Goal: Information Seeking & Learning: Understand process/instructions

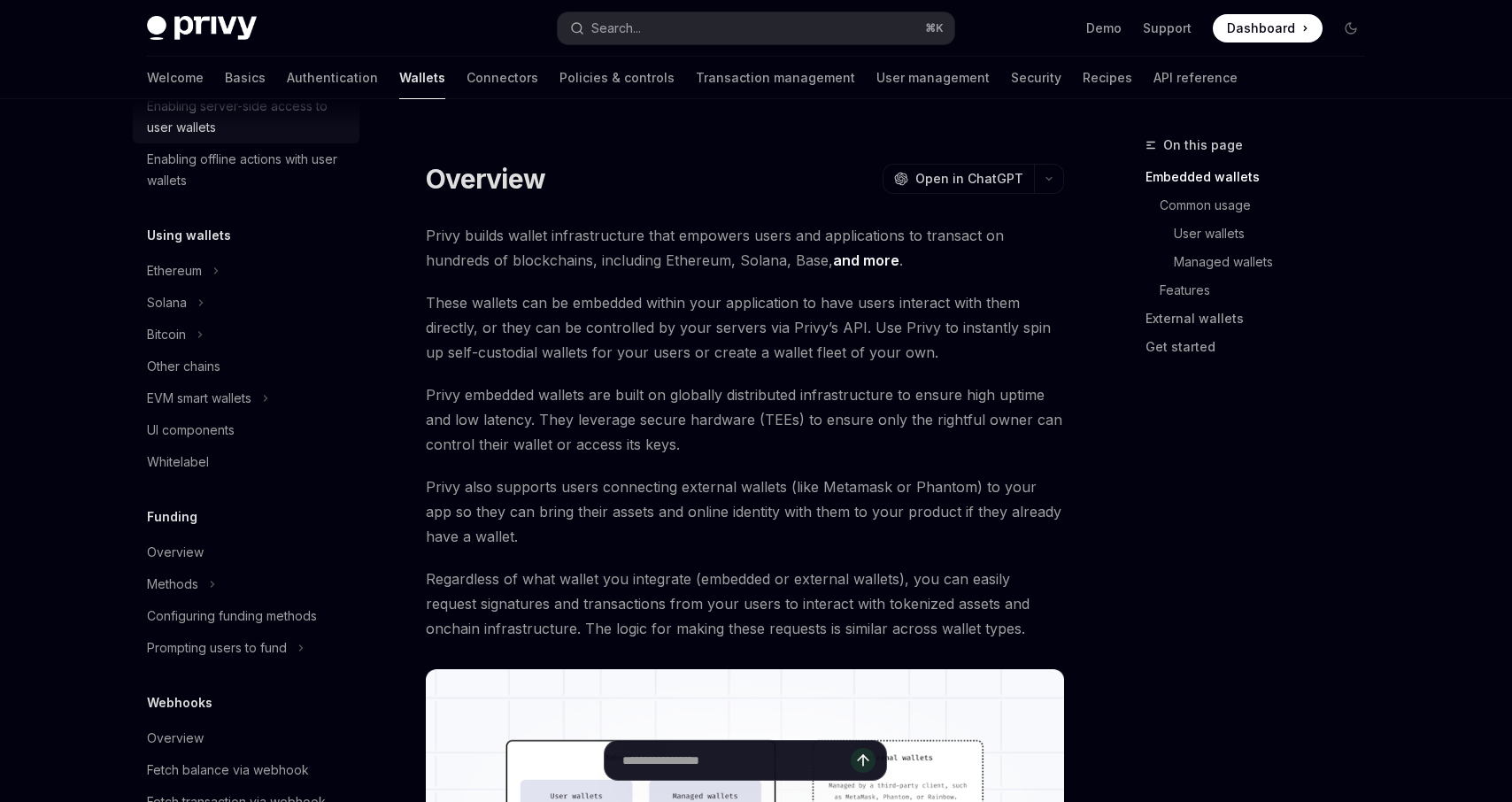
scroll to position [289, 0]
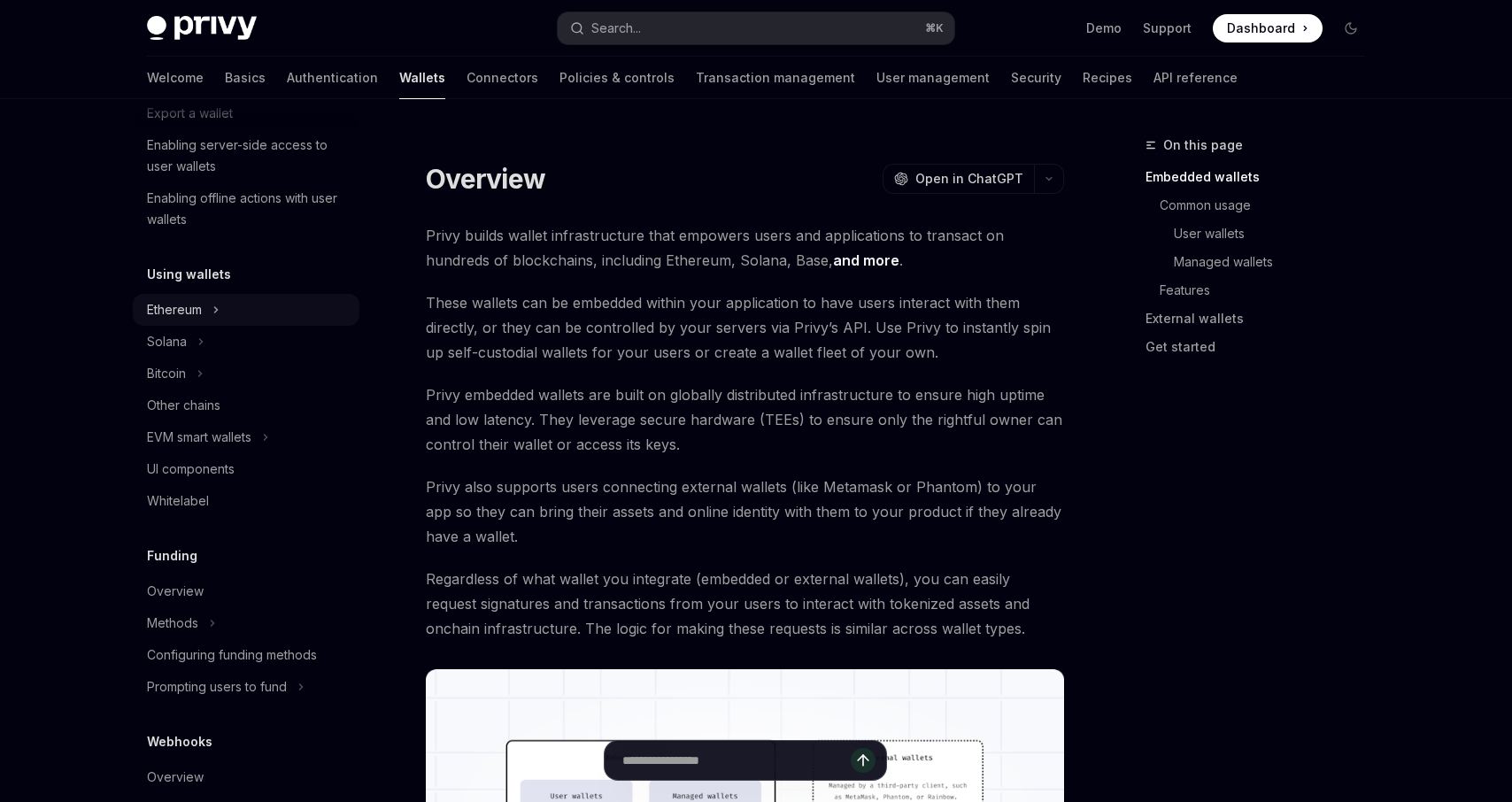
click at [172, 304] on div "Ethereum" at bounding box center [174, 309] width 55 height 22
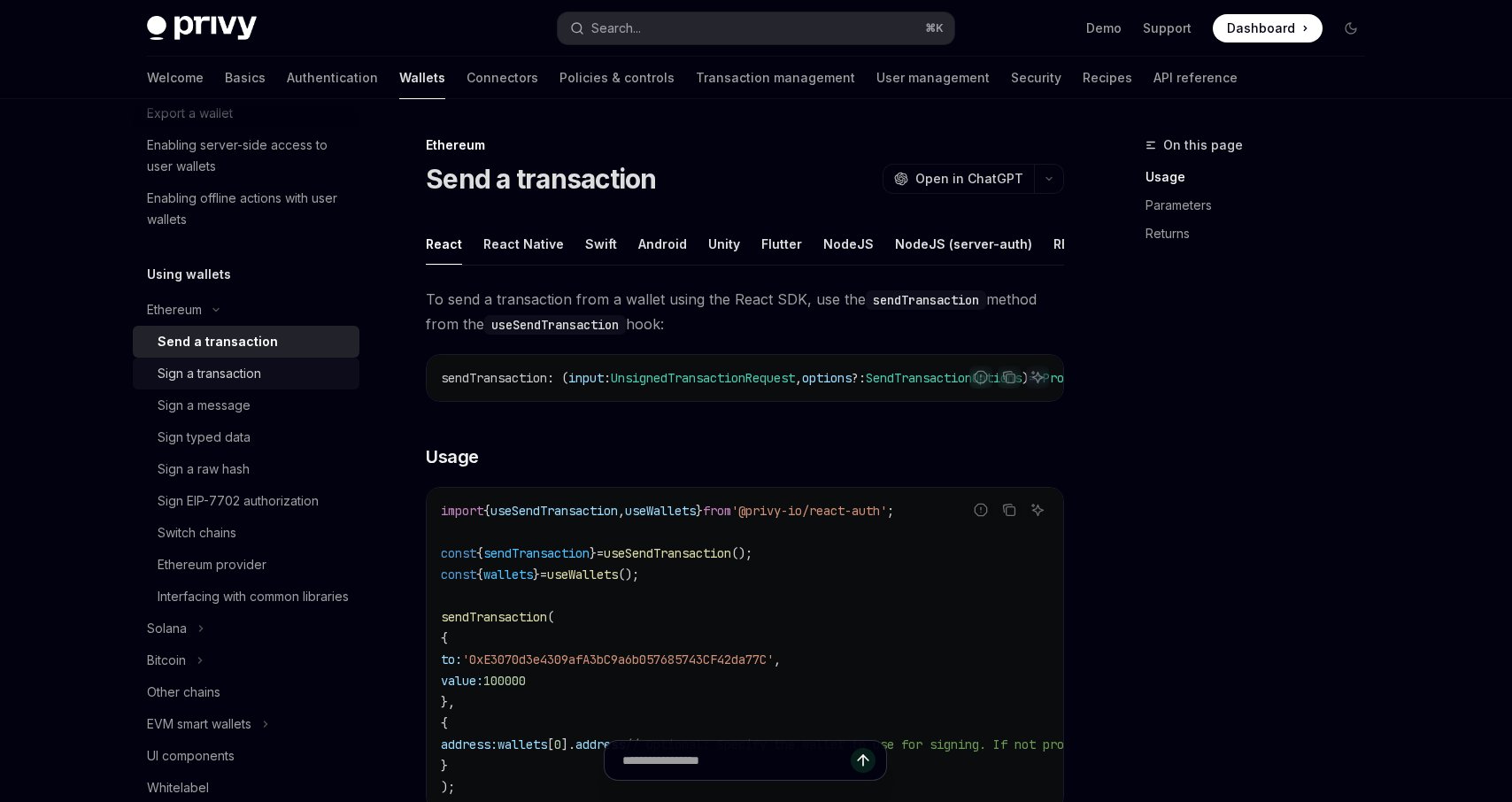
click at [252, 380] on div "Sign a transaction" at bounding box center [210, 373] width 103 height 22
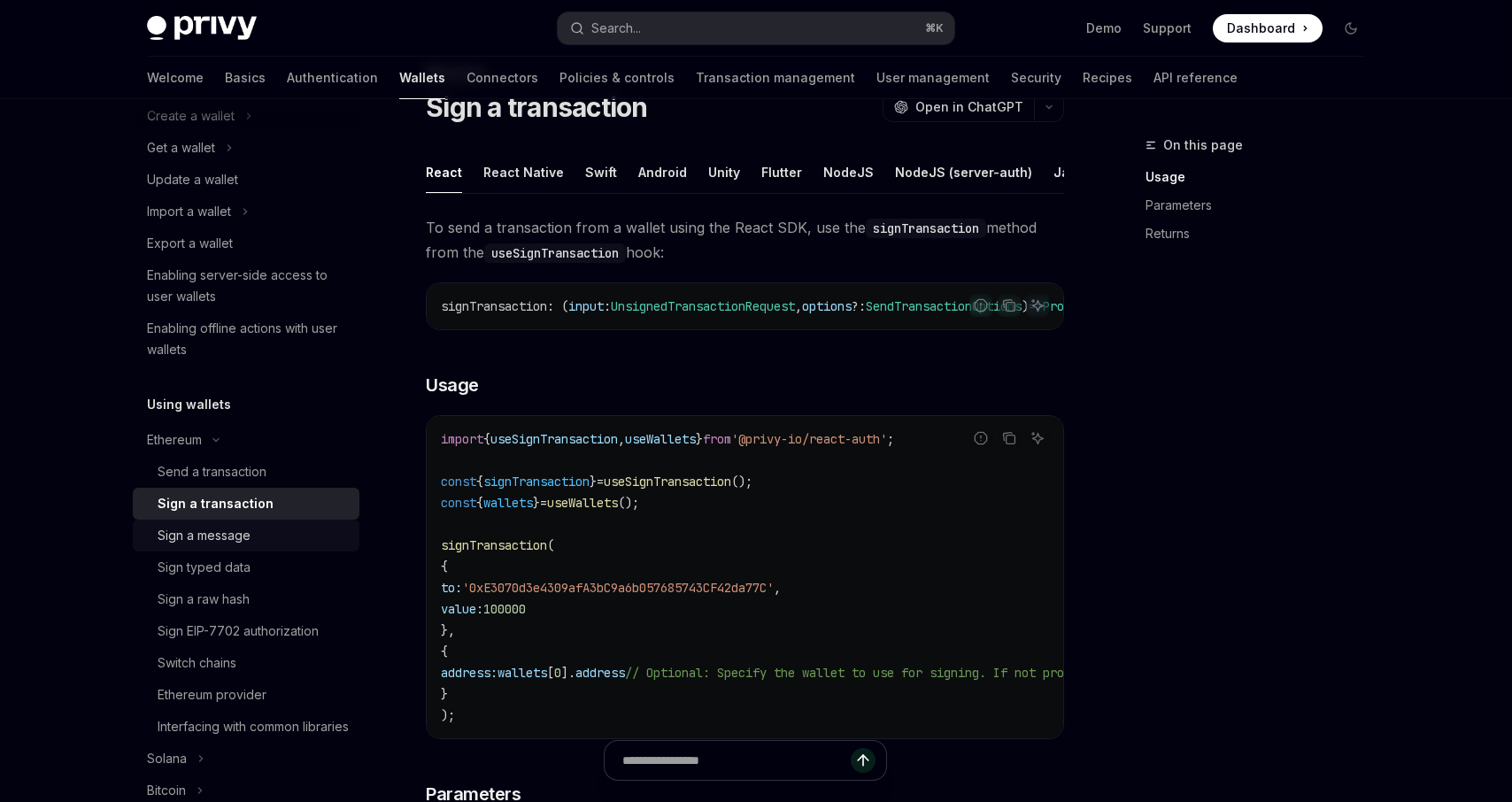
scroll to position [247, 0]
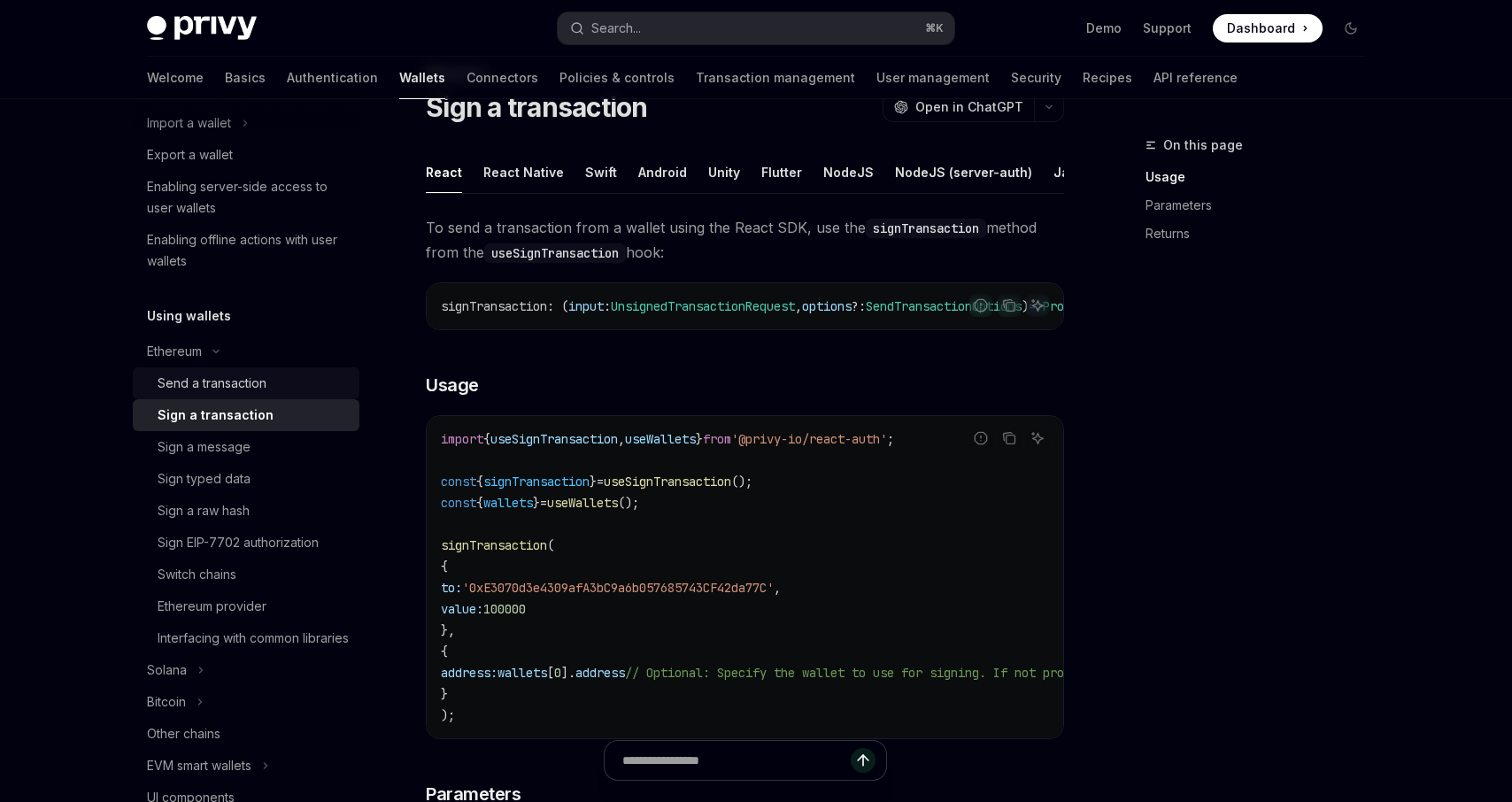
click at [229, 381] on div "Send a transaction" at bounding box center [212, 384] width 109 height 22
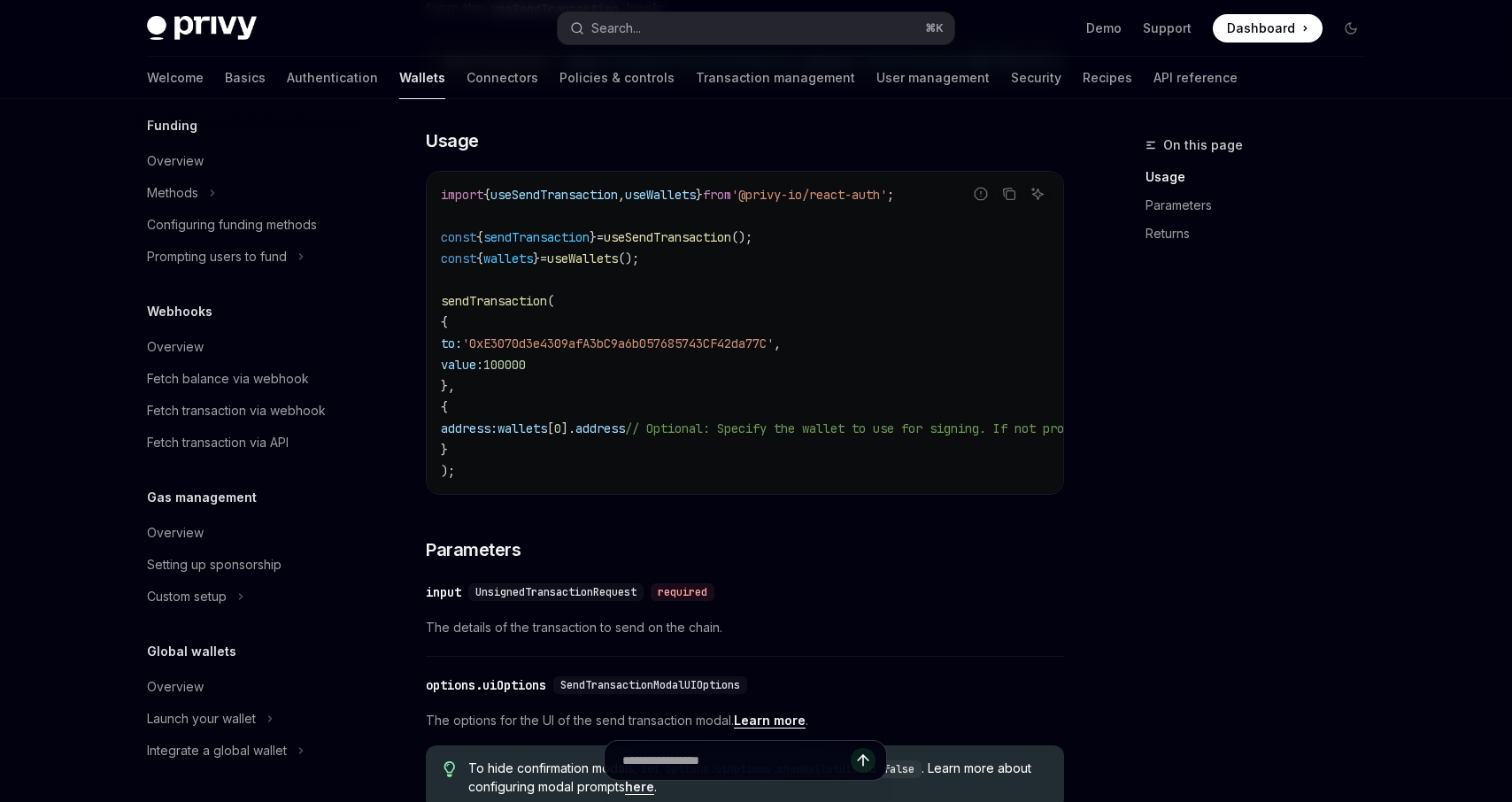
scroll to position [311, 0]
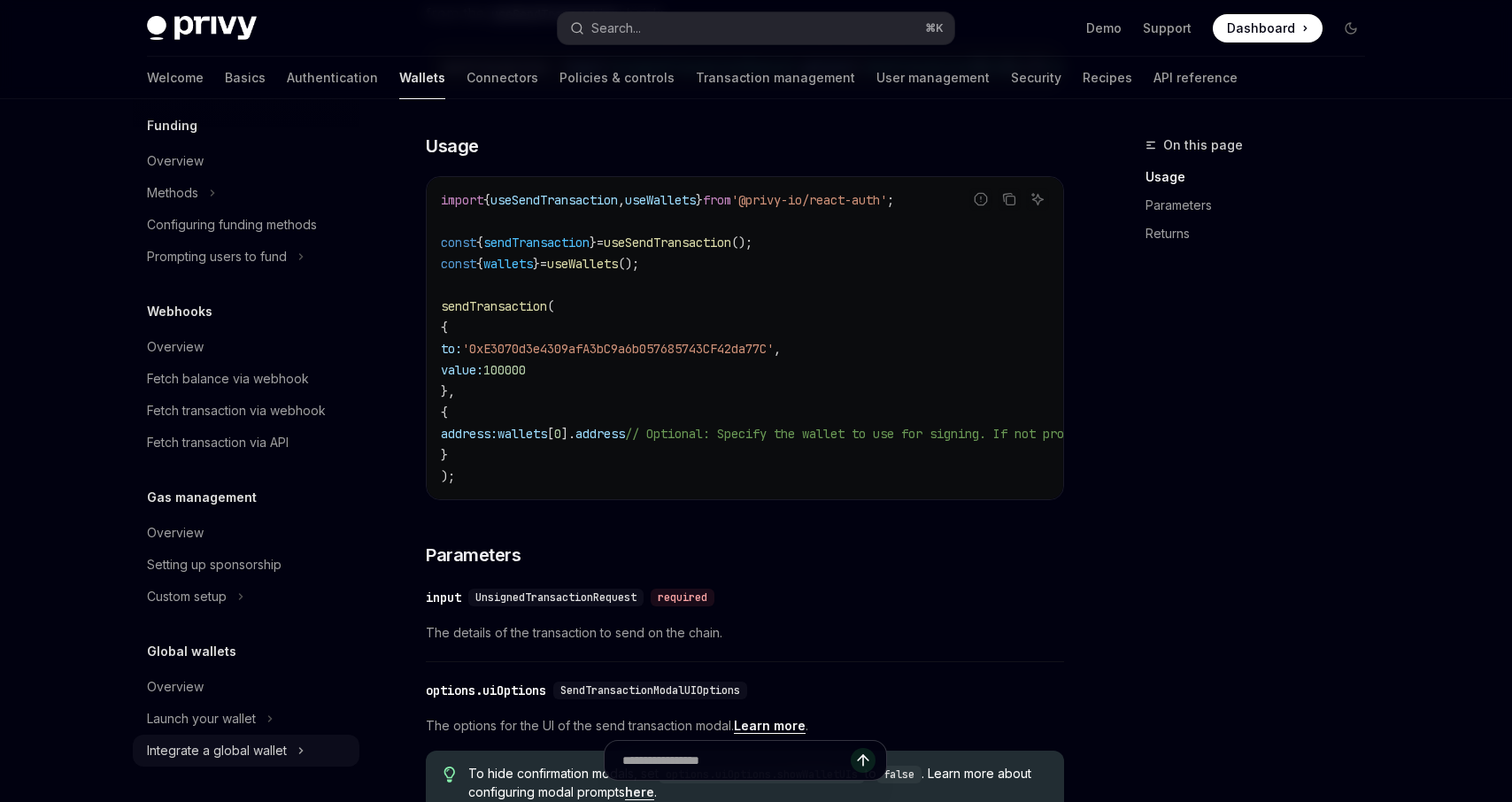
click at [264, 755] on div "Integrate a global wallet" at bounding box center [216, 750] width 140 height 22
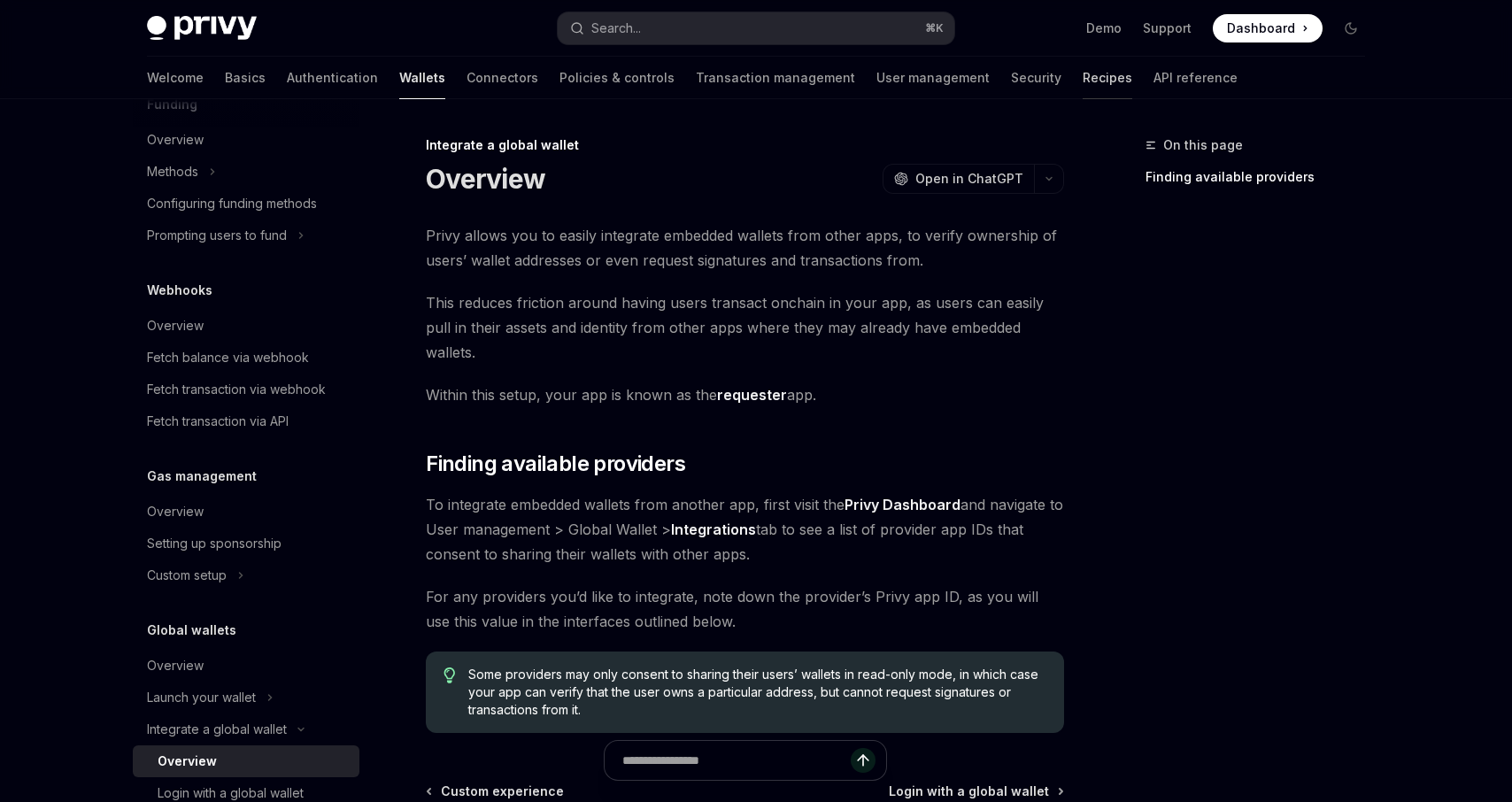
click at [1083, 81] on link "Recipes" at bounding box center [1107, 77] width 50 height 42
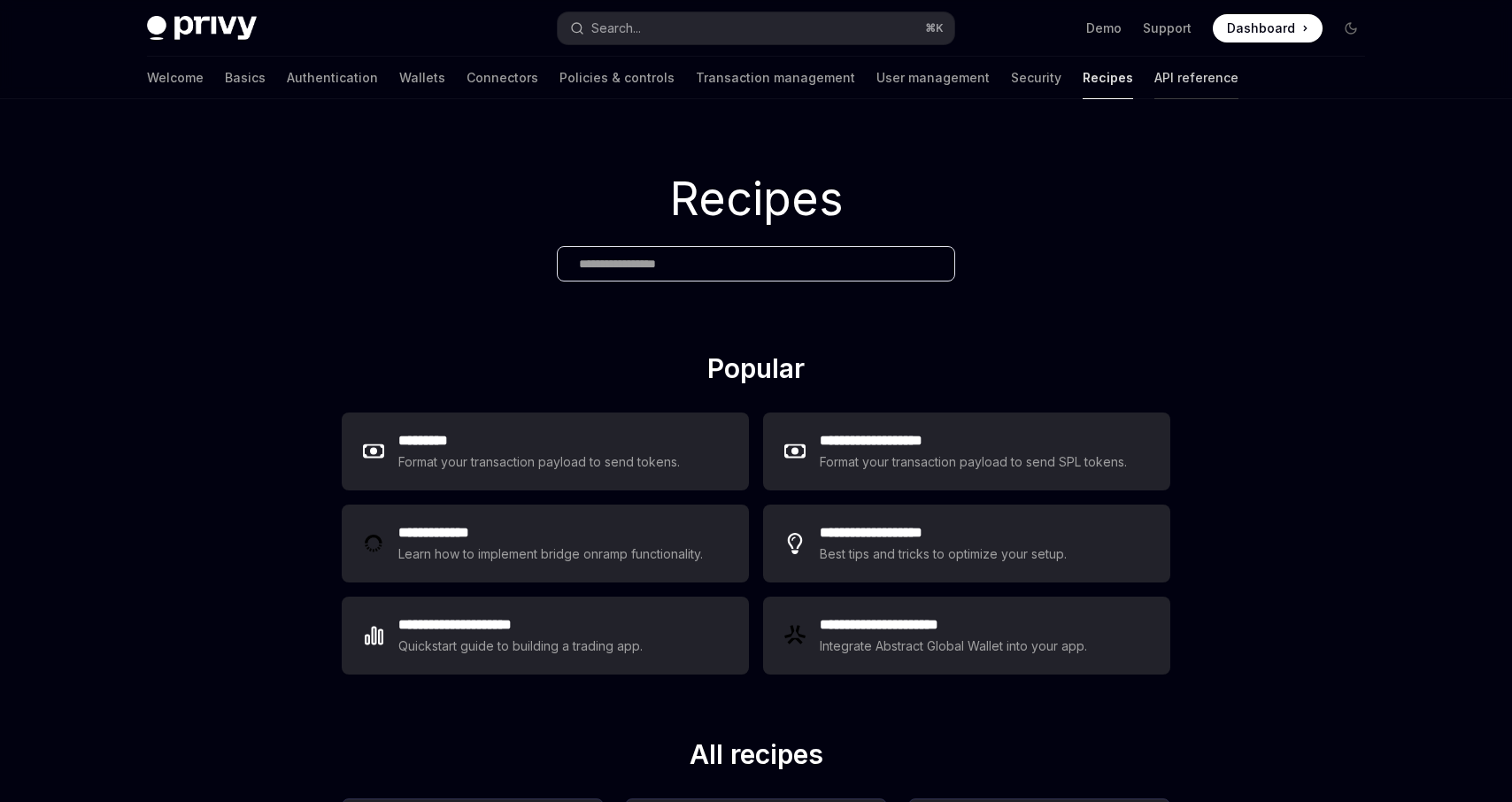
click at [1154, 73] on link "API reference" at bounding box center [1195, 77] width 84 height 42
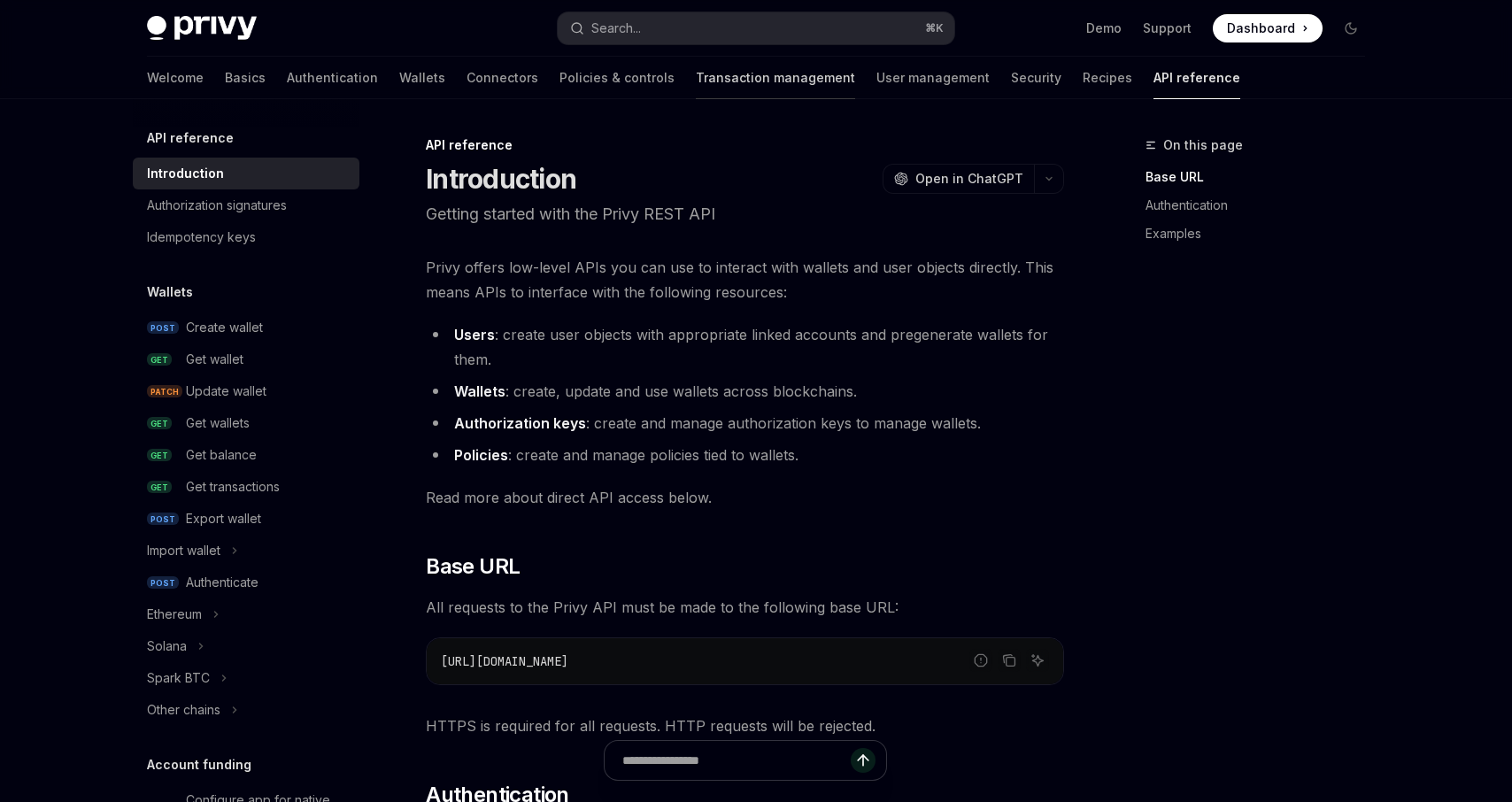
click at [695, 80] on link "Transaction management" at bounding box center [775, 77] width 160 height 42
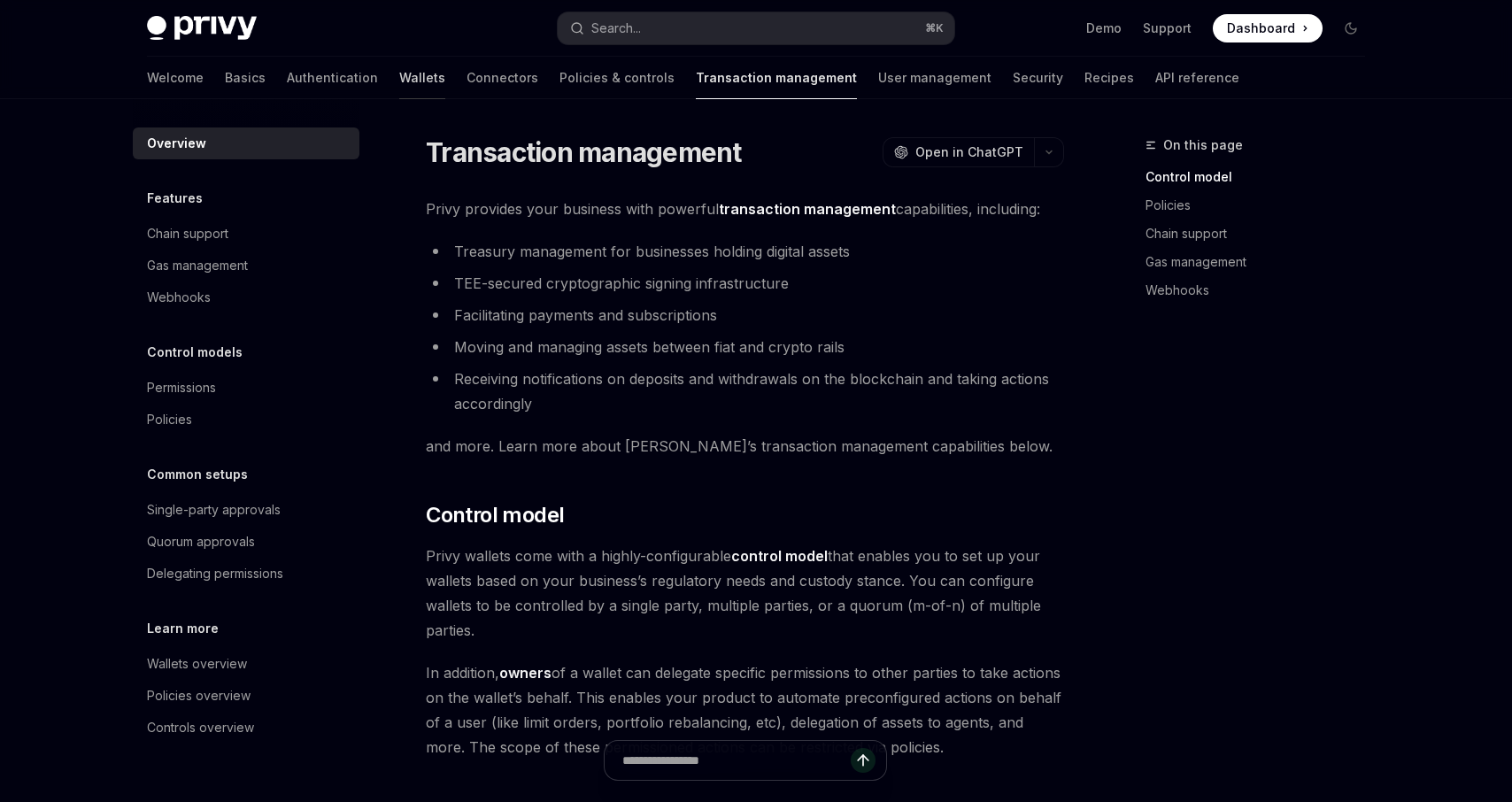
click at [399, 80] on link "Wallets" at bounding box center [422, 77] width 46 height 42
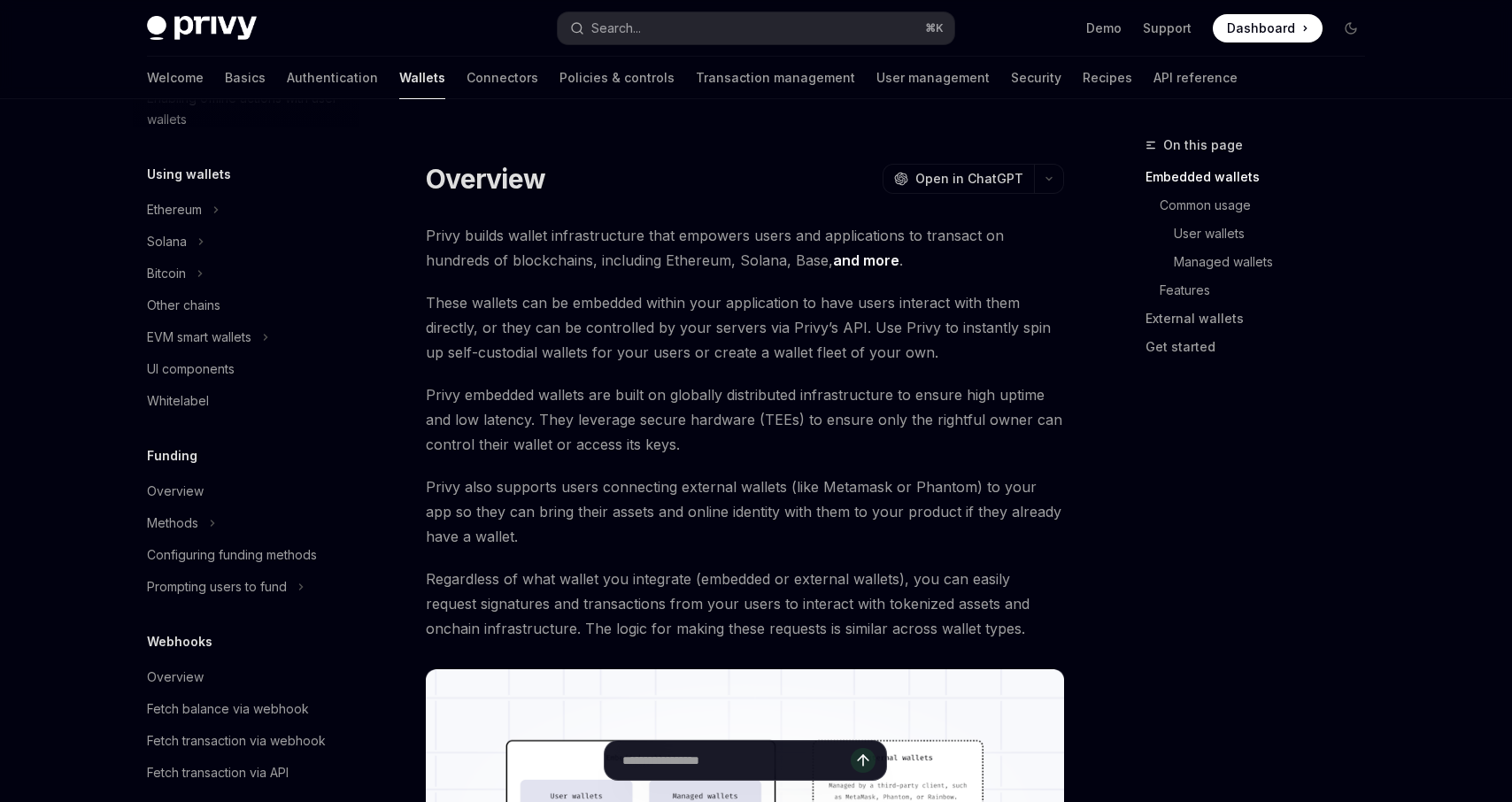
scroll to position [315, 0]
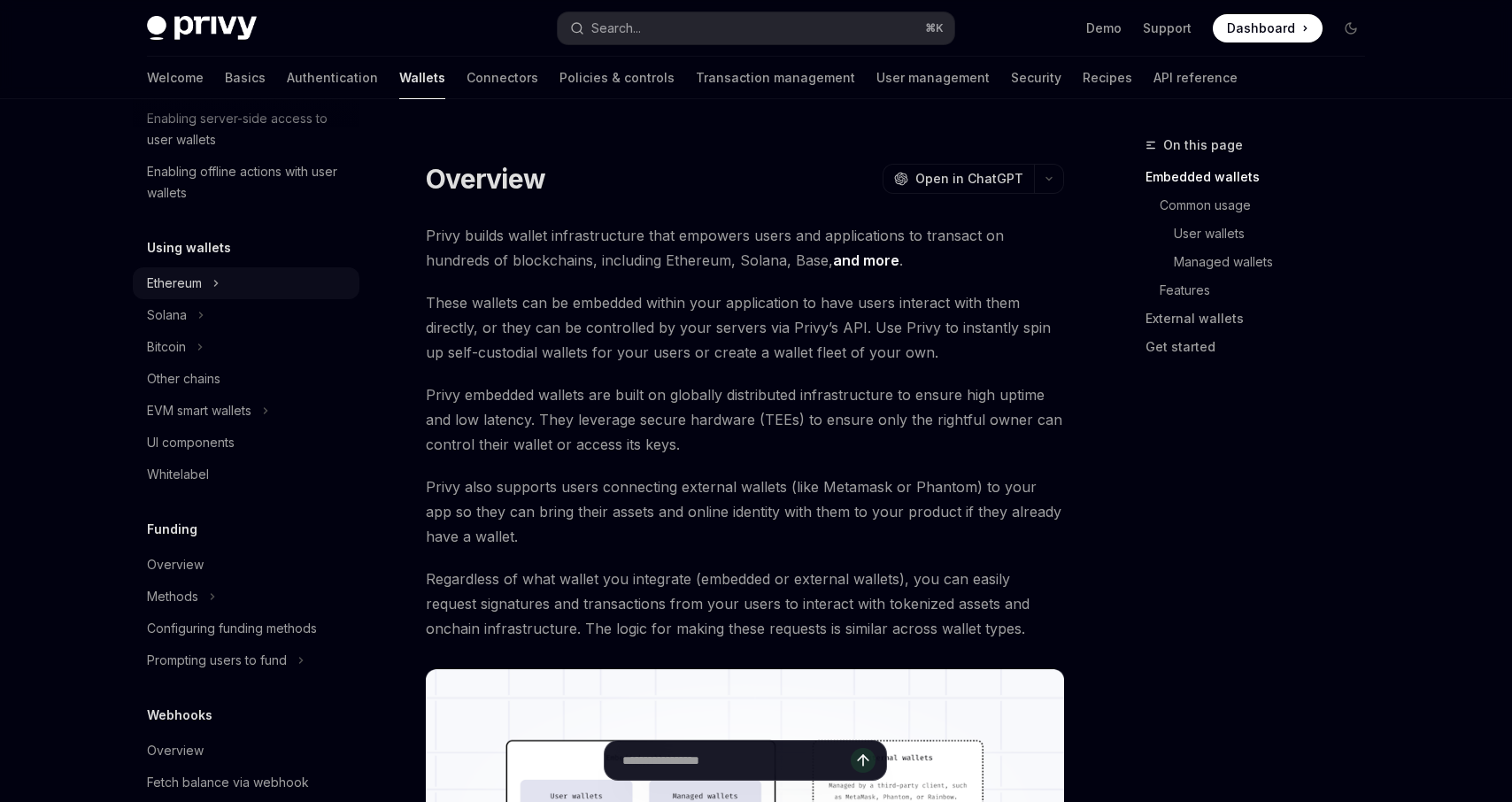
click at [188, 284] on div "Ethereum" at bounding box center [174, 283] width 55 height 22
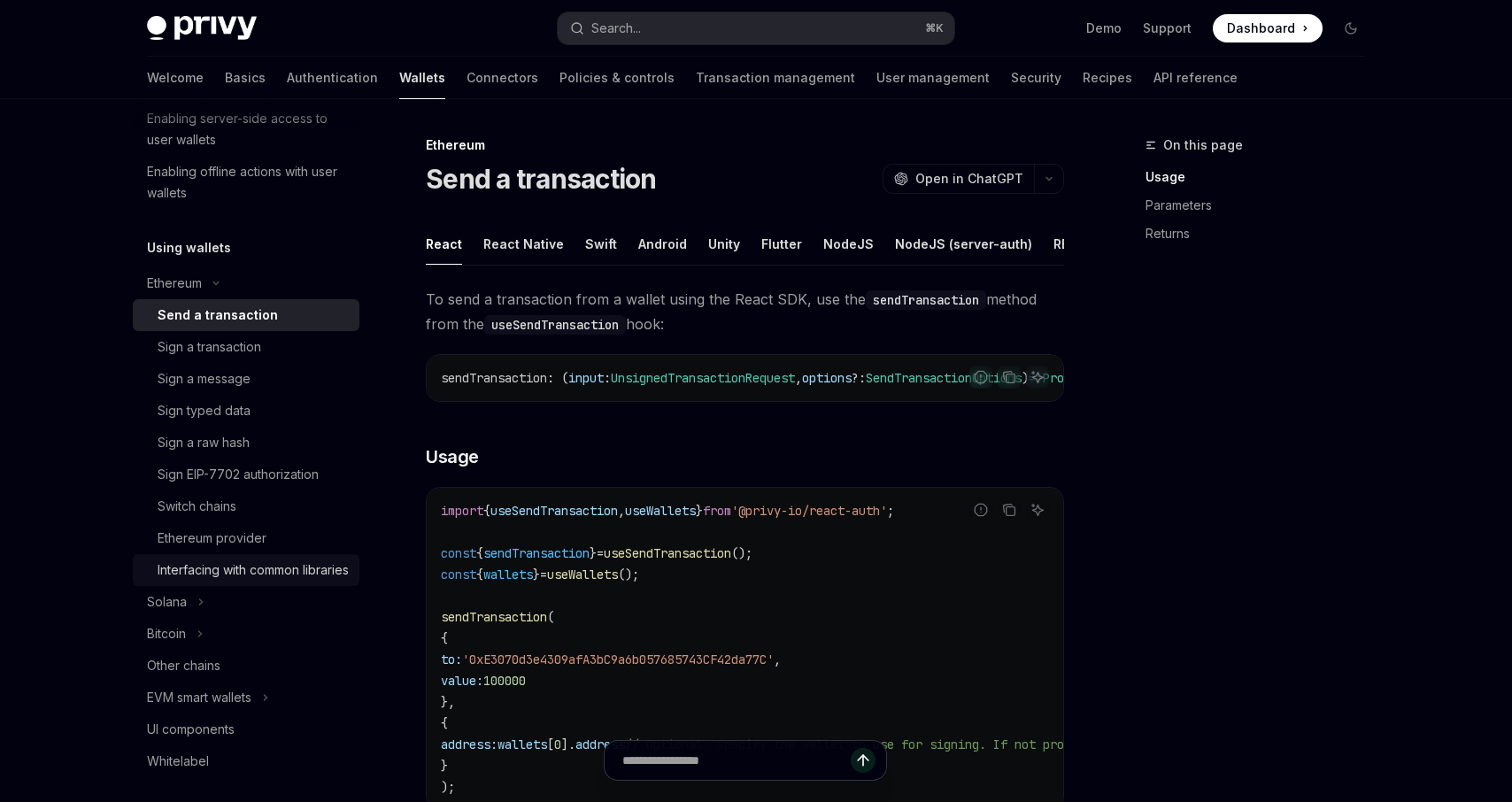
click at [204, 581] on div "Interfacing with common libraries" at bounding box center [253, 570] width 191 height 22
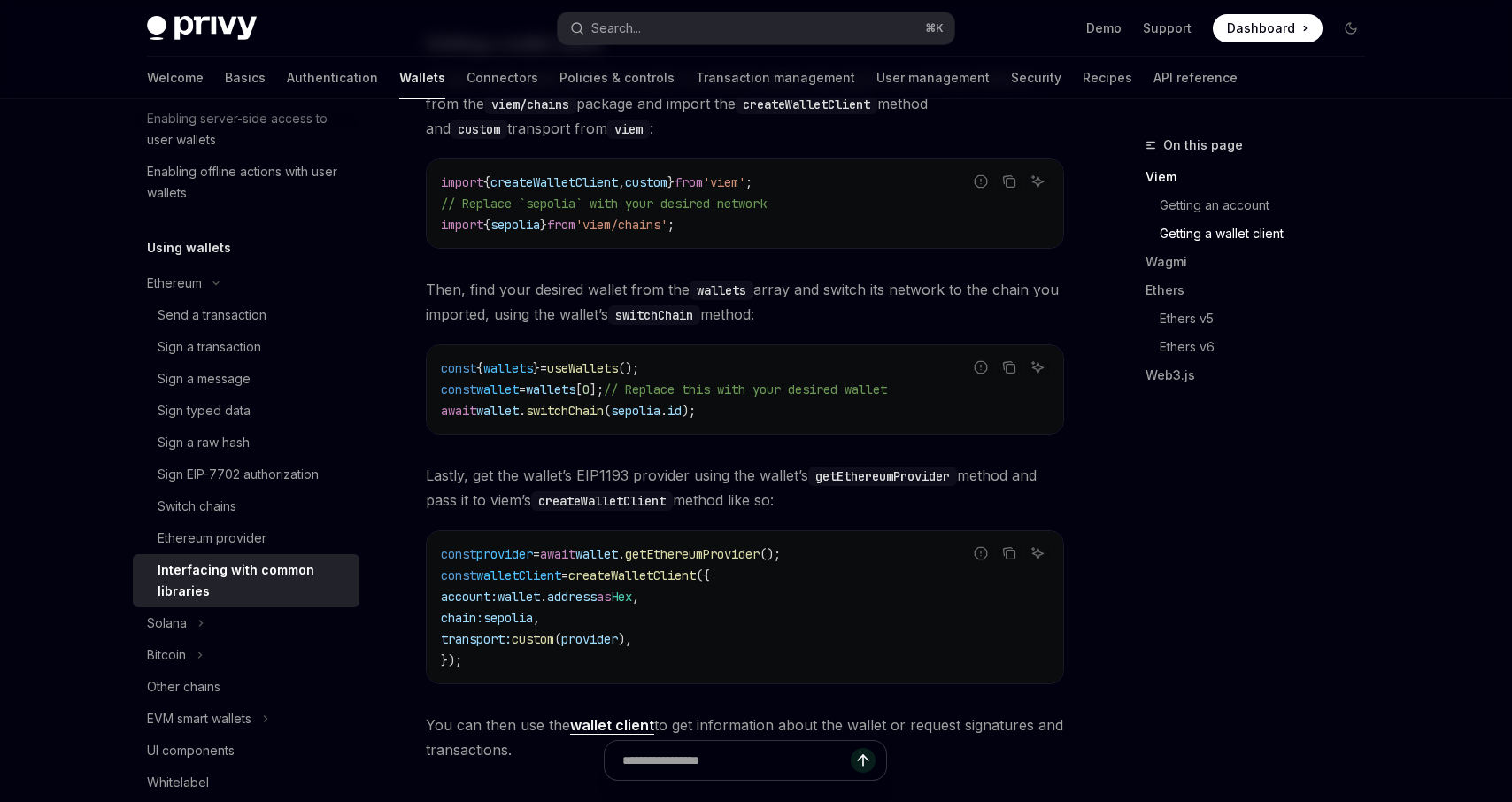
scroll to position [1009, 0]
click at [617, 561] on span "wallet" at bounding box center [596, 553] width 42 height 16
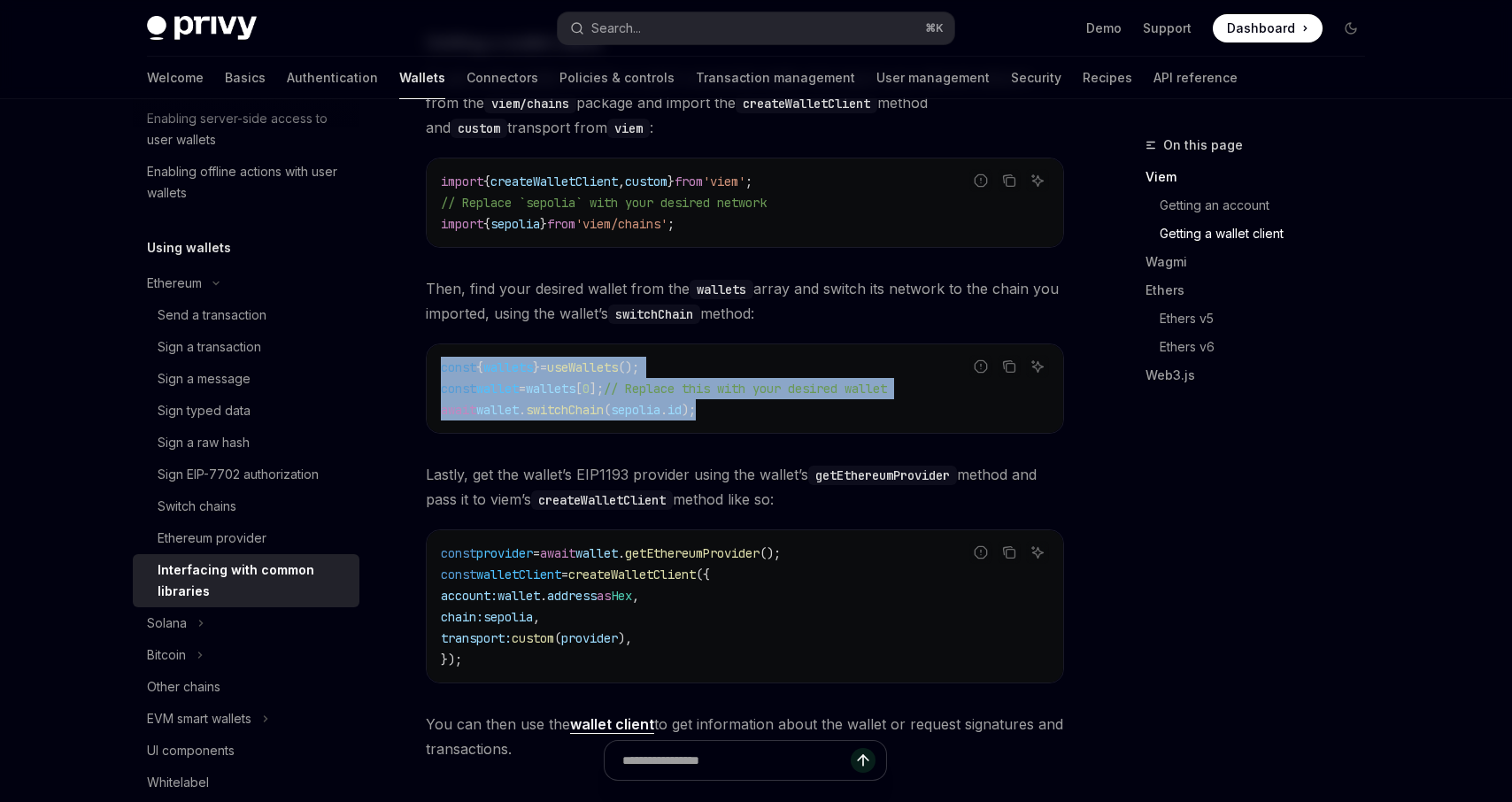
drag, startPoint x: 441, startPoint y: 375, endPoint x: 725, endPoint y: 417, distance: 287.1
click at [725, 417] on code "const { wallets } = useWallets (); const wallet = wallets [ 0 ]; // Replace thi…" at bounding box center [744, 389] width 608 height 64
copy code "const { wallets } = useWallets (); const wallet = wallets [ 0 ]; // Replace thi…"
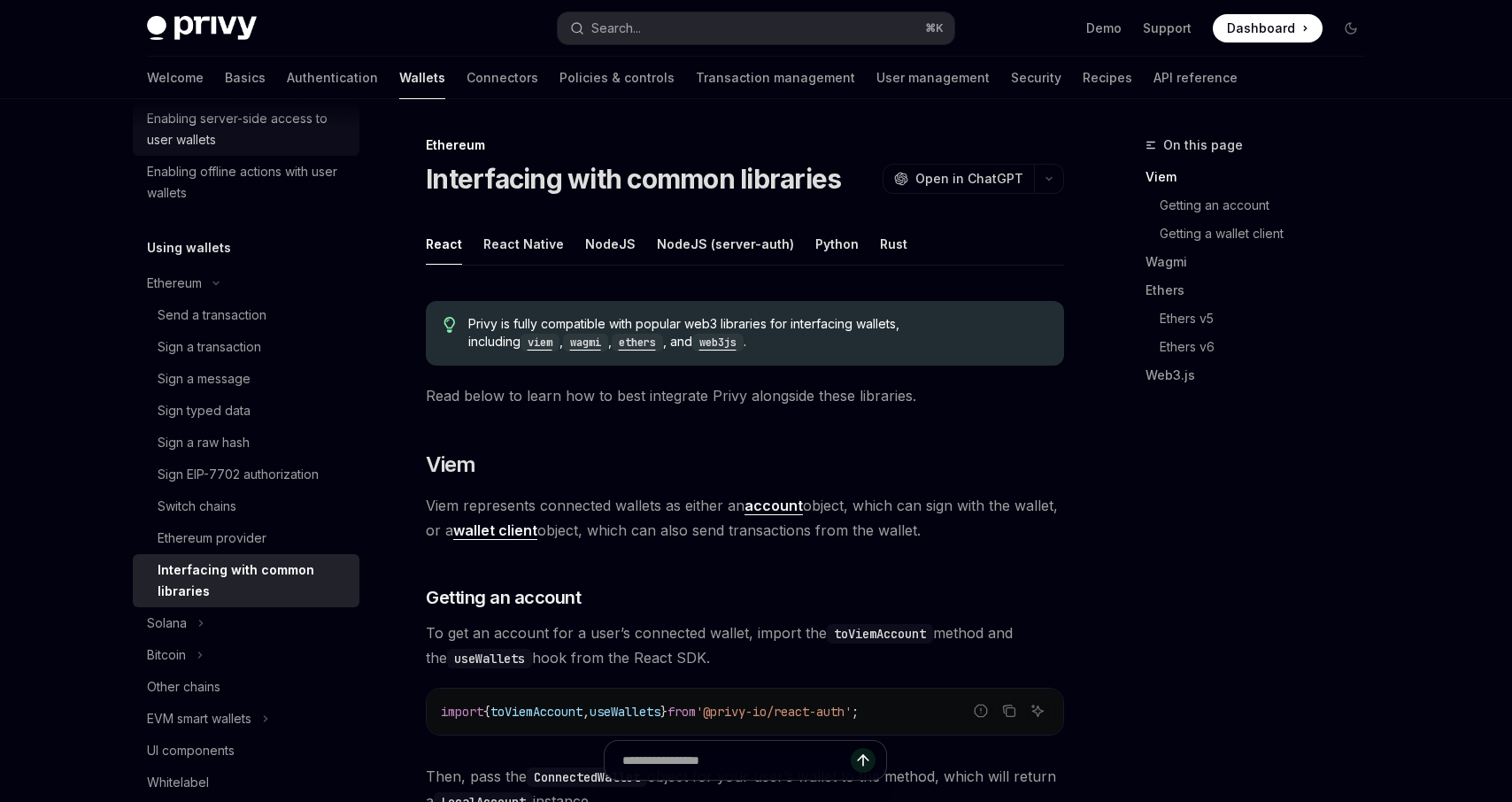
scroll to position [0, 0]
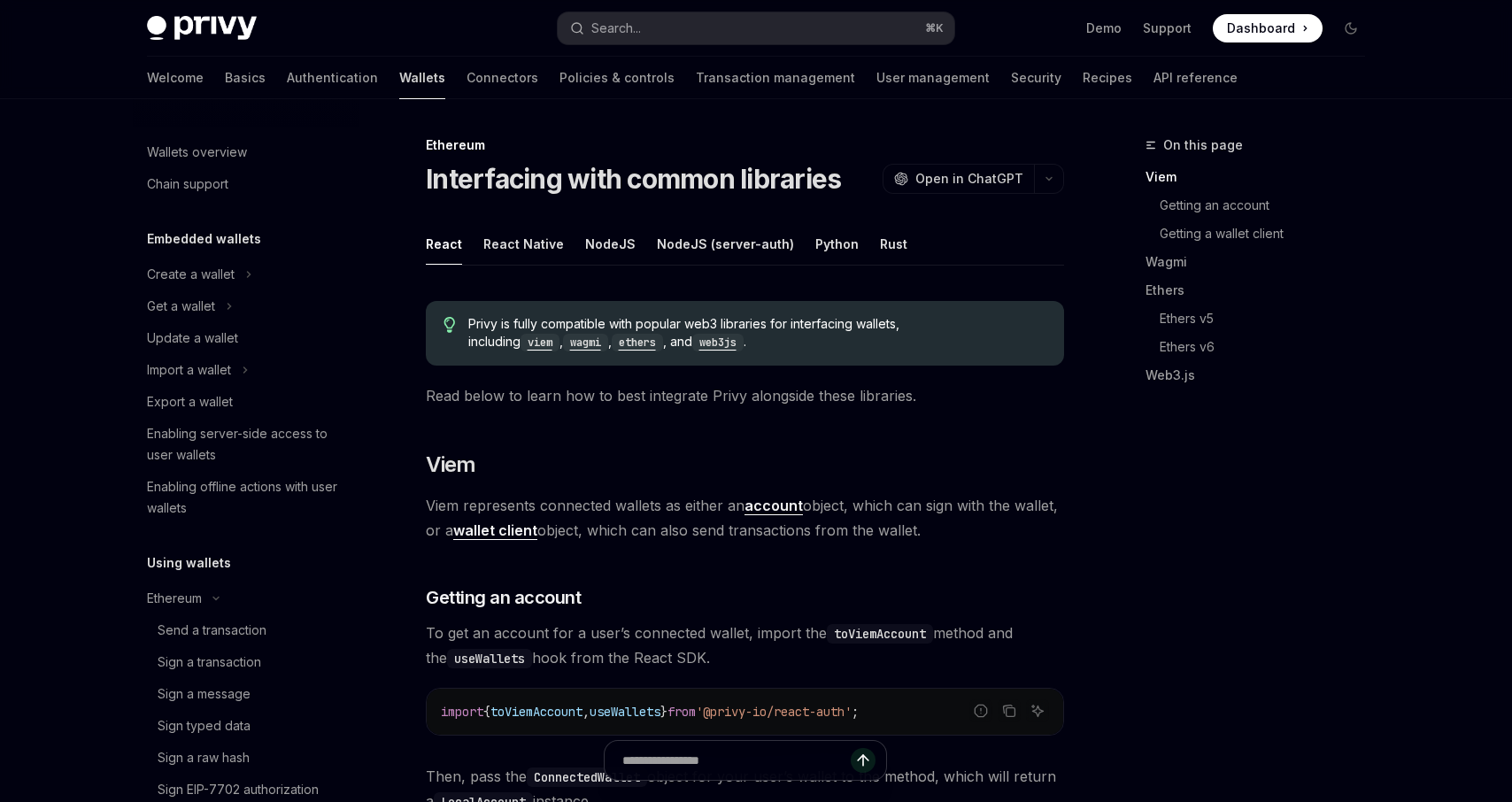
click at [399, 81] on link "Wallets" at bounding box center [422, 77] width 46 height 42
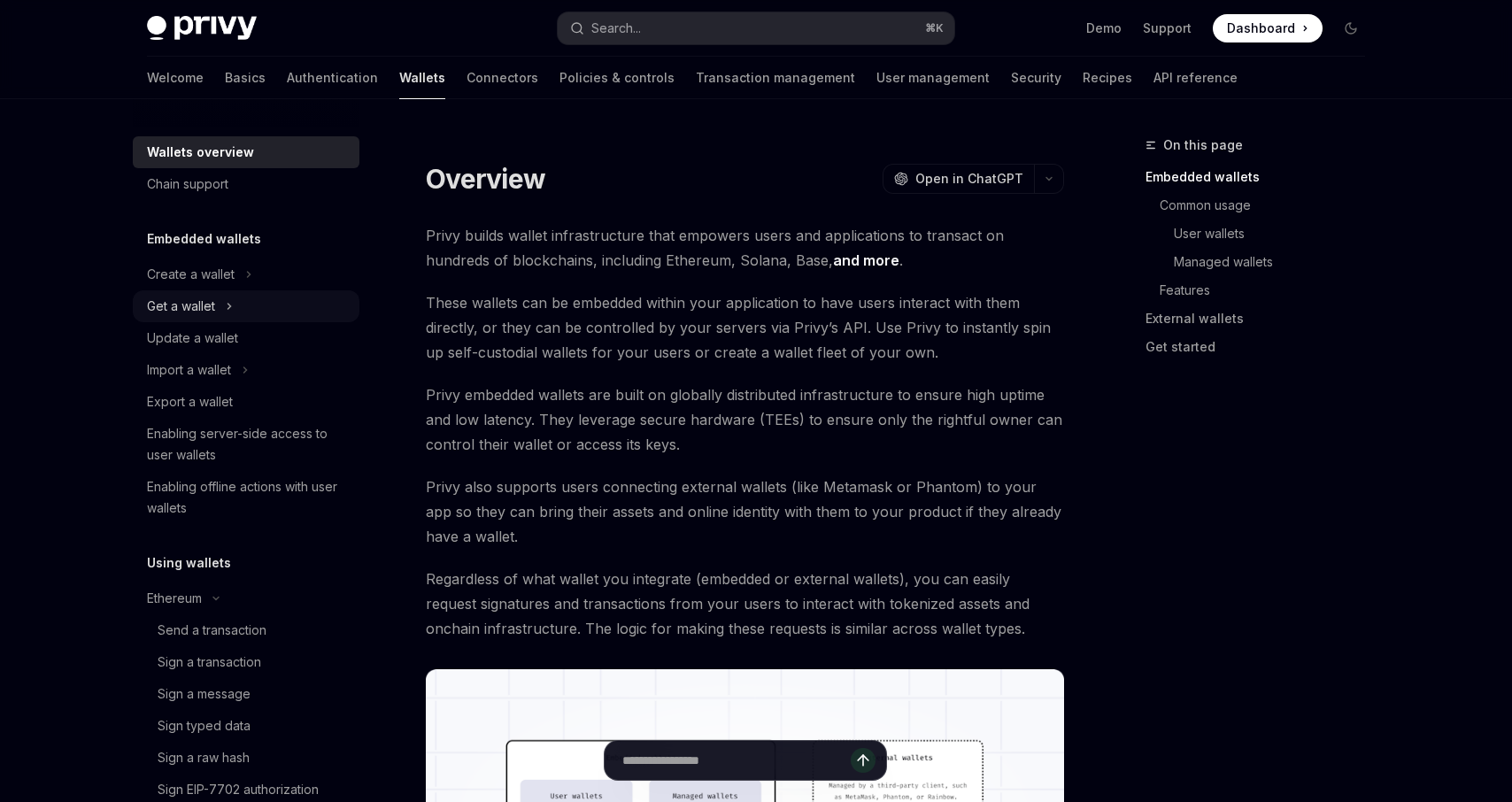
click at [192, 309] on div "Get a wallet" at bounding box center [180, 307] width 69 height 22
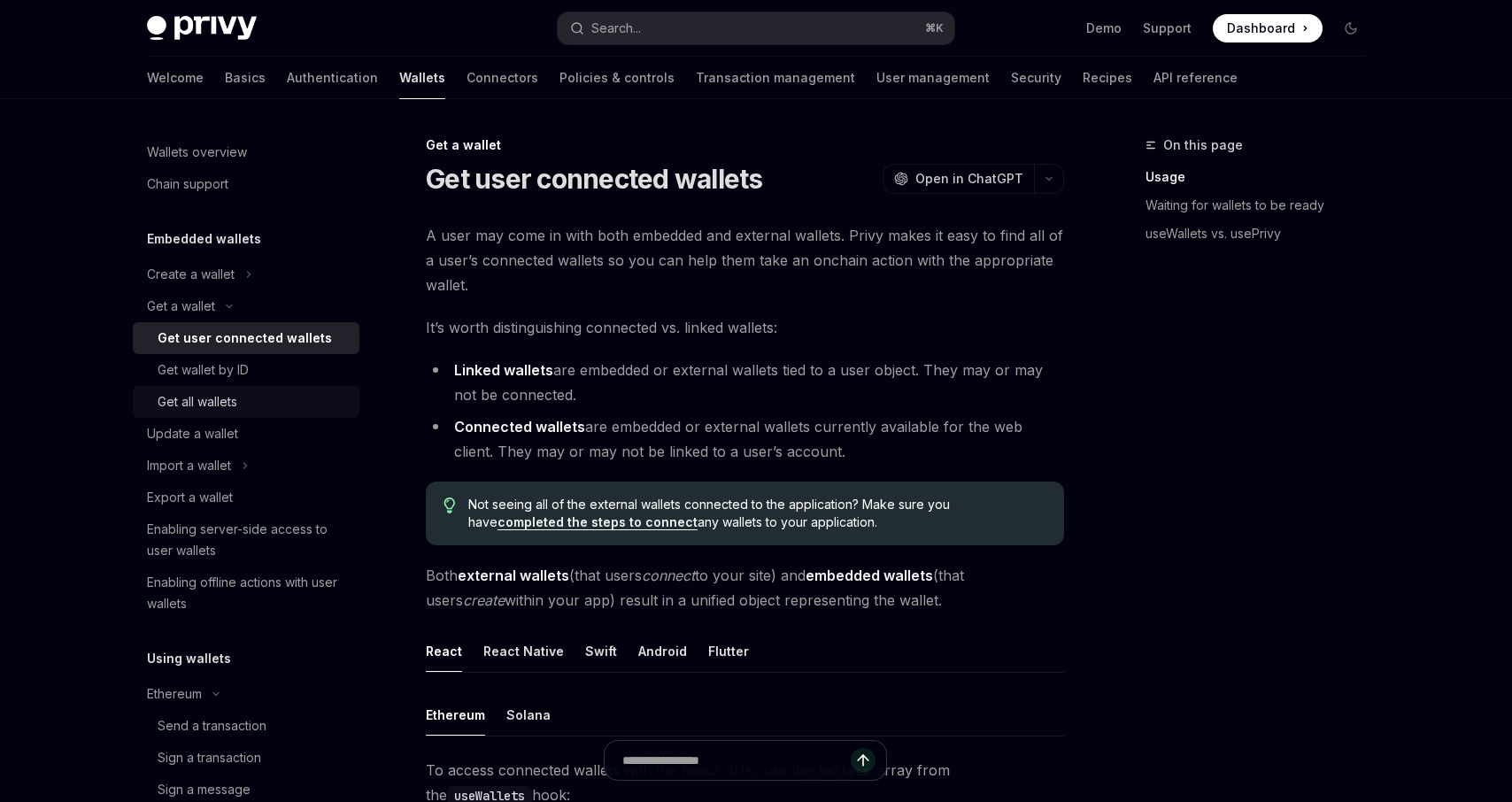
click at [182, 402] on div "Get all wallets" at bounding box center [197, 401] width 80 height 22
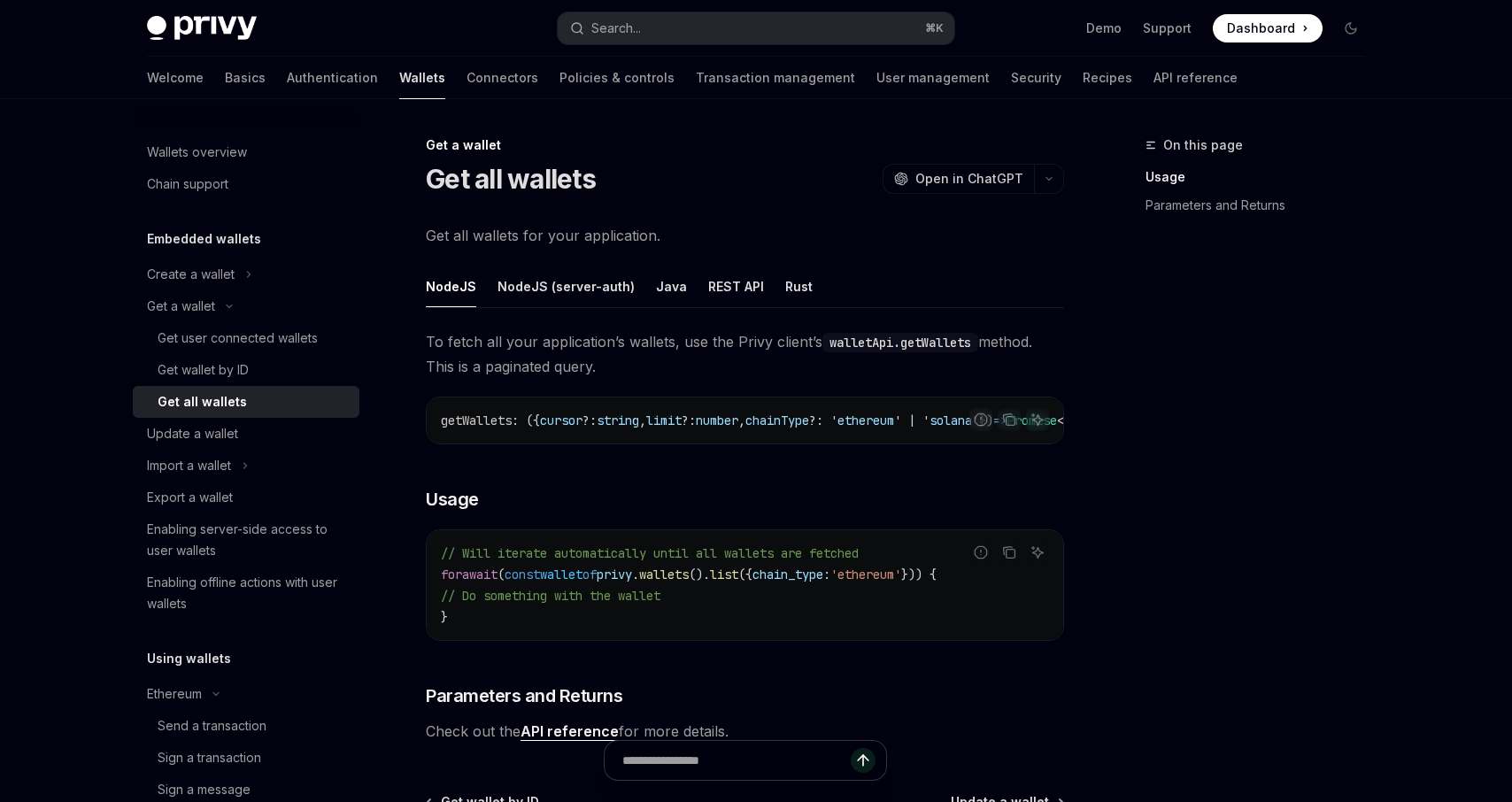
click at [1136, 427] on div "On this page Usage Parameters and Returns" at bounding box center [1244, 468] width 269 height 668
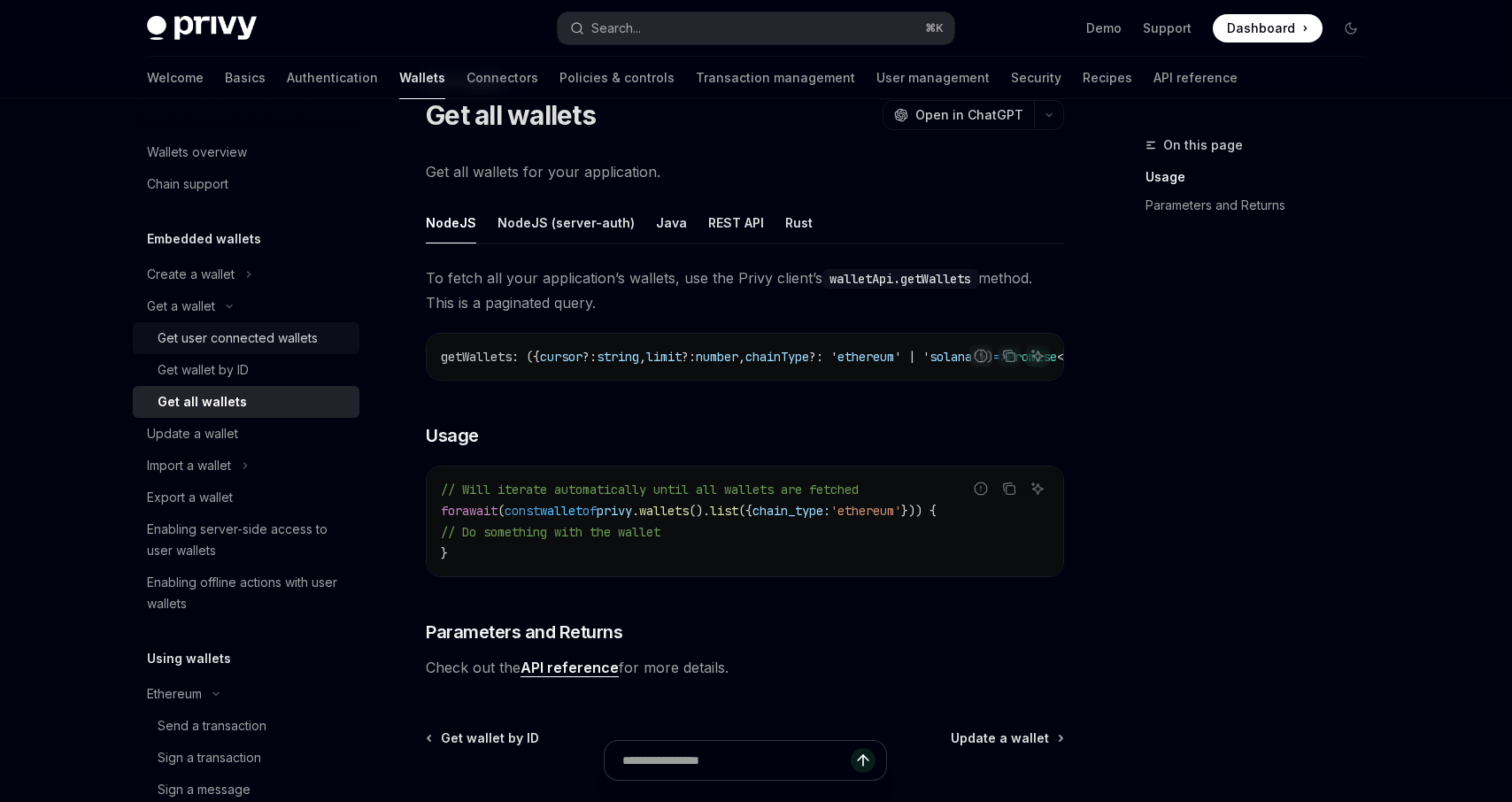
scroll to position [45, 0]
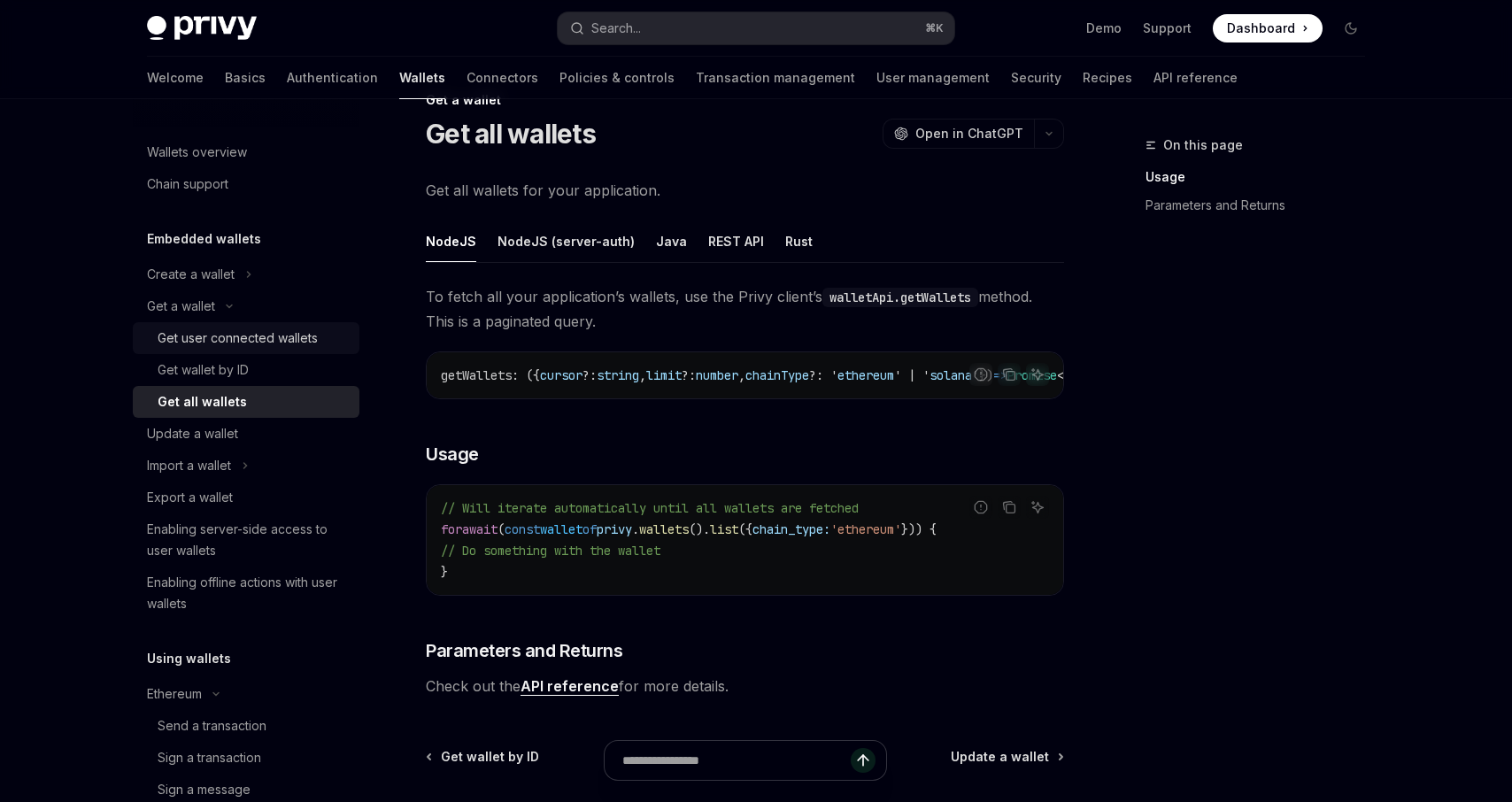
click at [243, 339] on div "Get user connected wallets" at bounding box center [238, 338] width 160 height 22
type textarea "*"
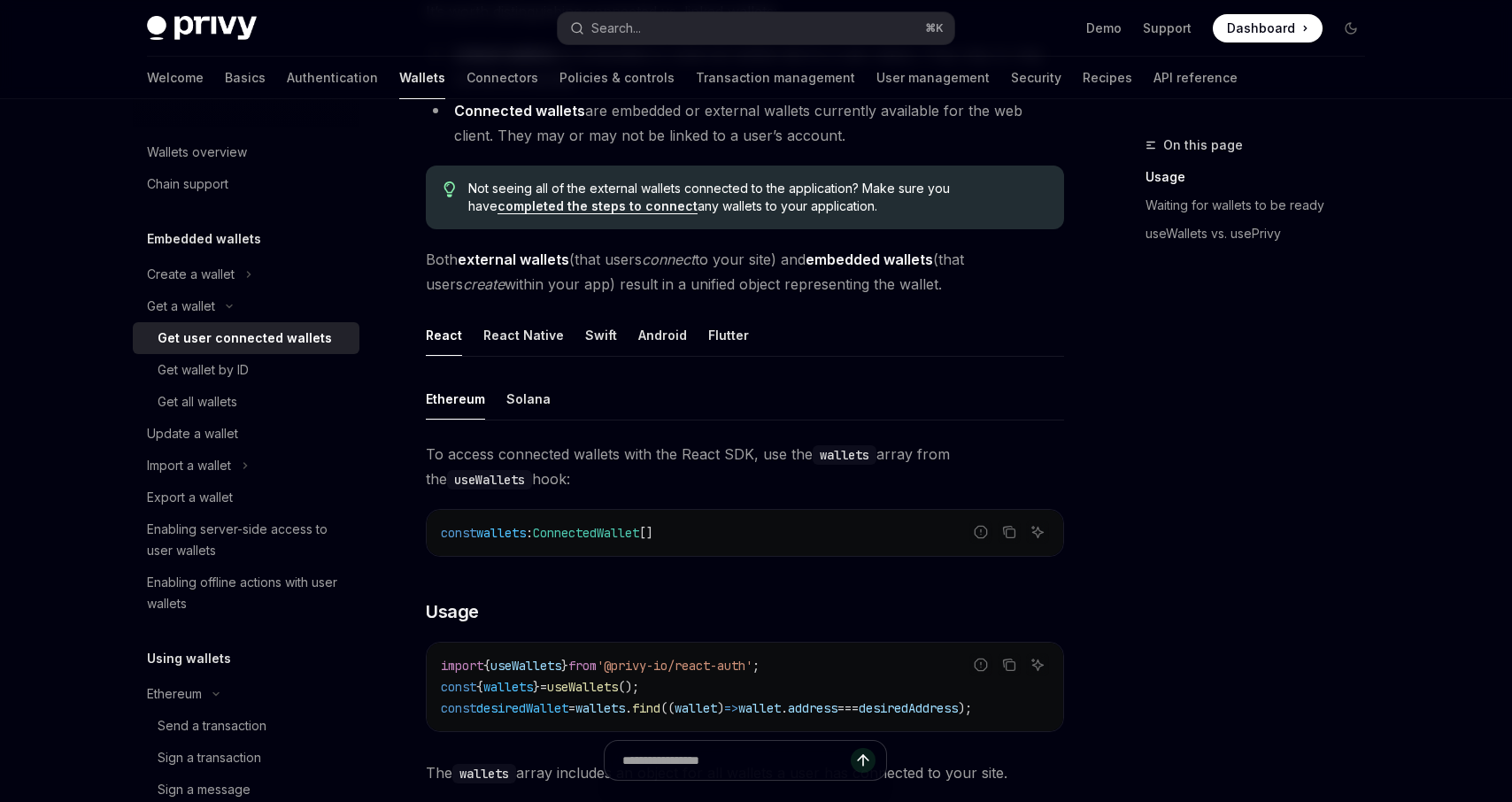
scroll to position [524, 0]
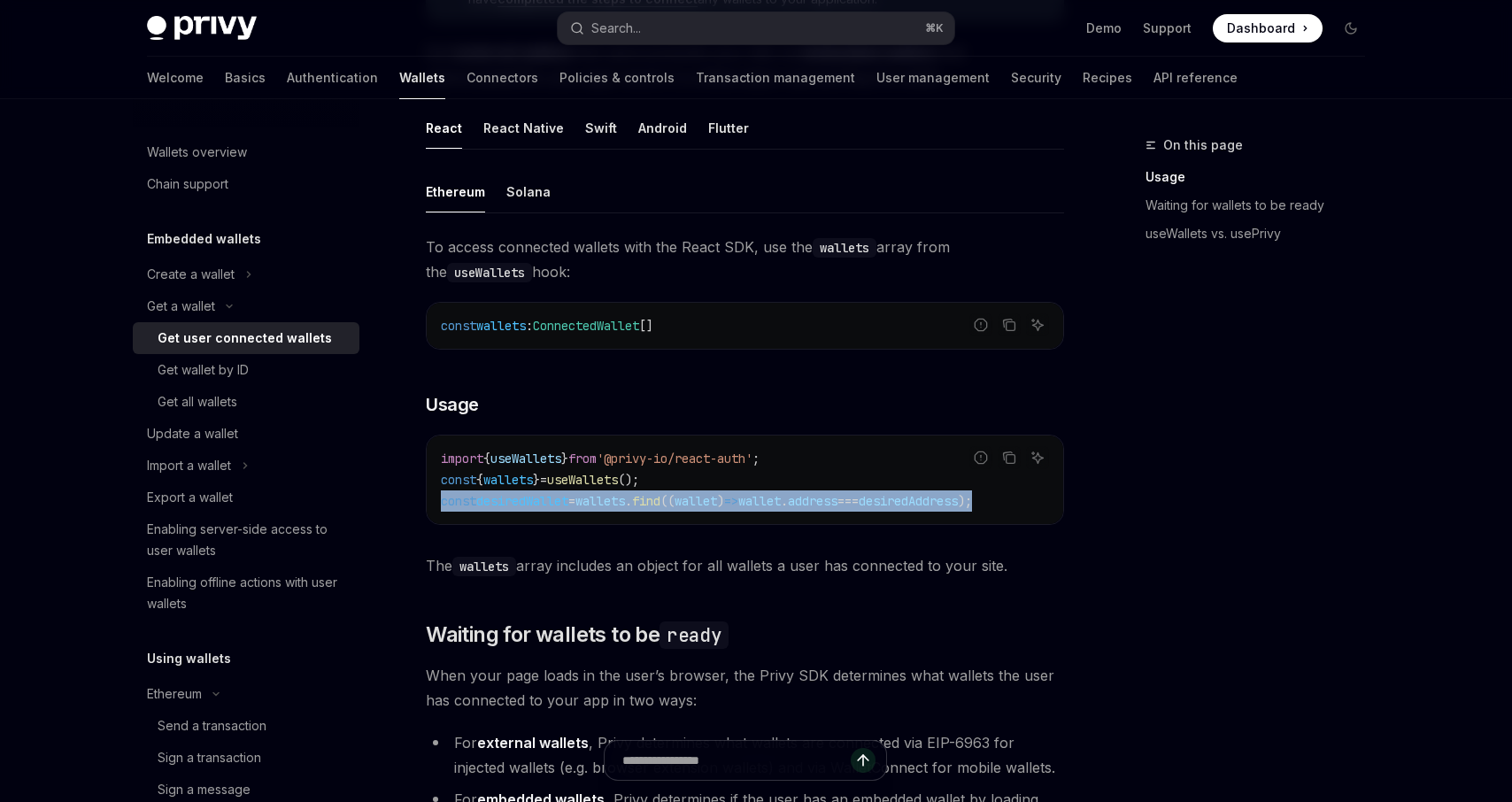
drag, startPoint x: 449, startPoint y: 501, endPoint x: 1050, endPoint y: 505, distance: 601.0
click at [972, 505] on span "const desiredWallet = wallets . find (( wallet ) => wallet . address === desire…" at bounding box center [706, 501] width 531 height 16
copy span "const desiredWallet = wallets . find (( wallet ) => wallet . address === desire…"
